Goal: Task Accomplishment & Management: Use online tool/utility

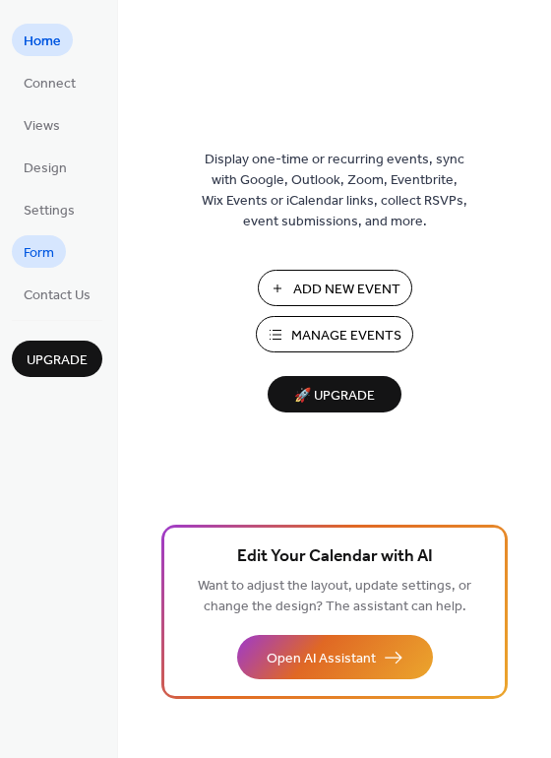
click at [54, 253] on span "Form" at bounding box center [39, 253] width 31 height 21
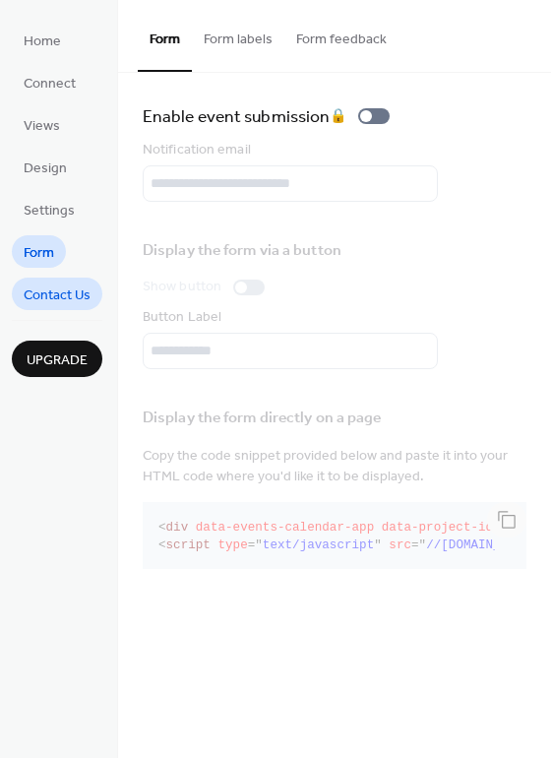
click at [31, 294] on span "Contact Us" at bounding box center [57, 295] width 67 height 21
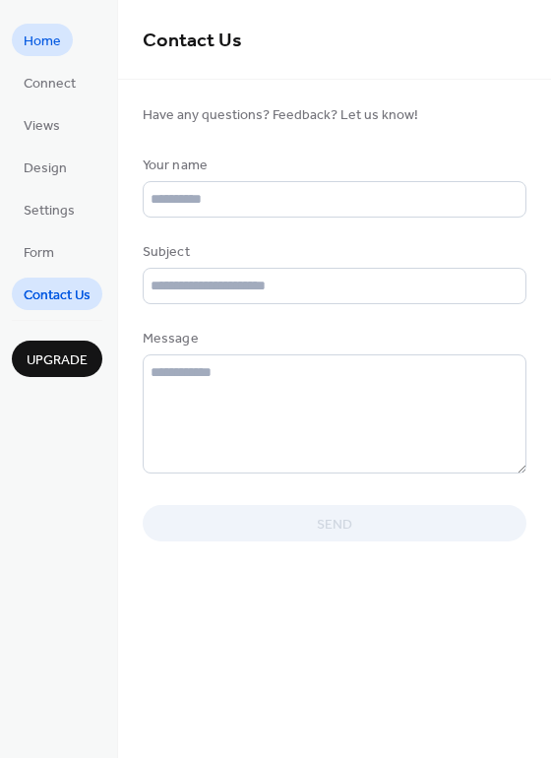
click at [59, 31] on span "Home" at bounding box center [42, 41] width 37 height 21
